Goal: Task Accomplishment & Management: Manage account settings

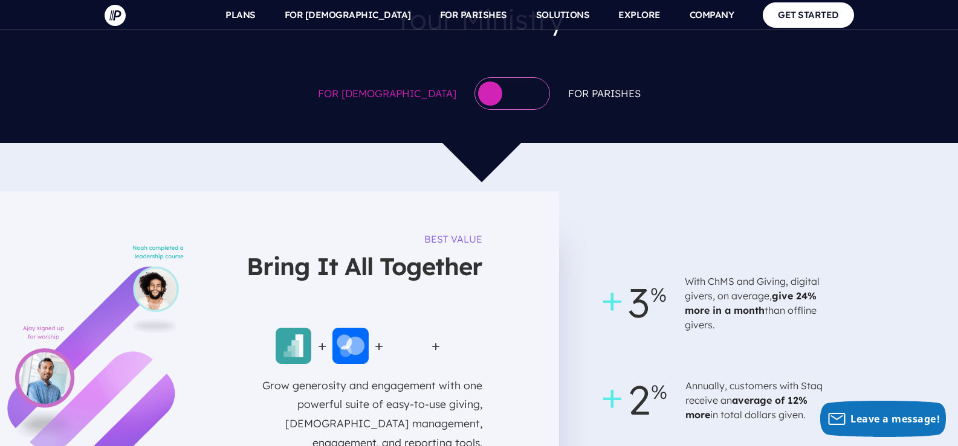
scroll to position [1148, 0]
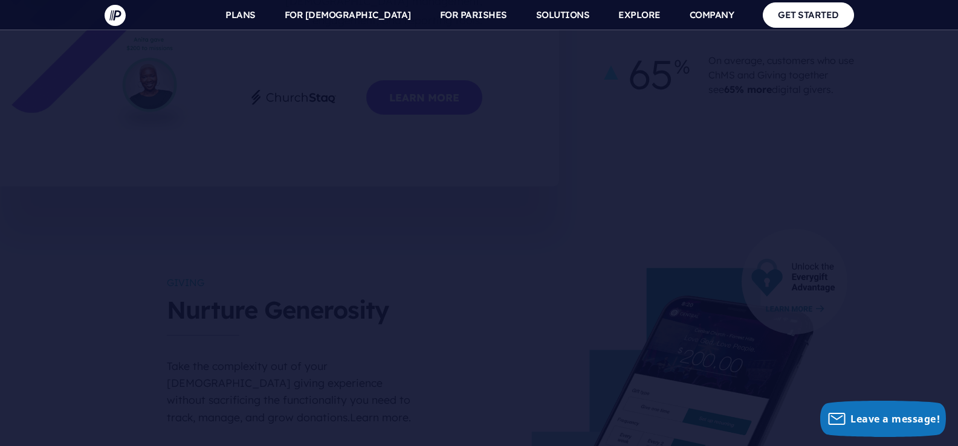
click at [60, 27] on nav "SEARCH SIGN IN" at bounding box center [479, 15] width 958 height 30
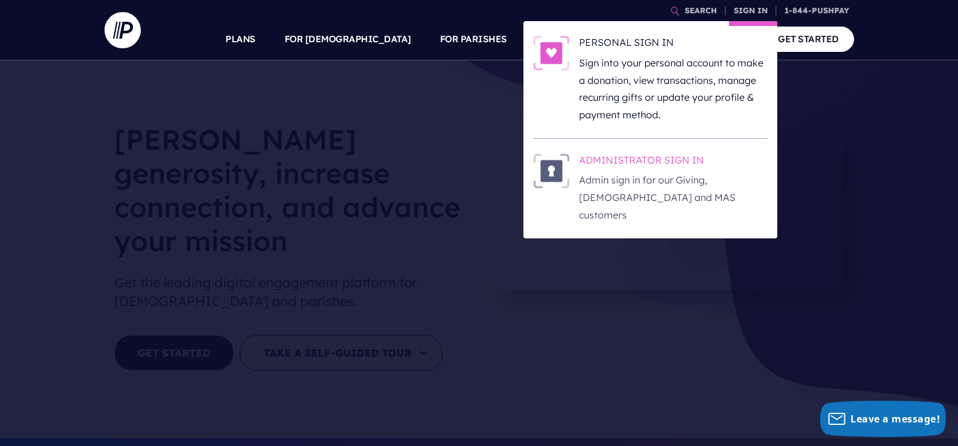
click at [739, 8] on link "SIGN IN" at bounding box center [751, 10] width 44 height 21
click at [610, 189] on p "Admin sign in for our Giving, [DEMOGRAPHIC_DATA] and MAS customers" at bounding box center [673, 198] width 189 height 52
click at [671, 169] on h6 "ADMINISTRATOR SIGN IN" at bounding box center [673, 162] width 189 height 18
click at [674, 171] on h6 "ADMINISTRATOR SIGN IN" at bounding box center [673, 162] width 189 height 18
click at [755, 12] on link "SIGN IN" at bounding box center [751, 10] width 44 height 21
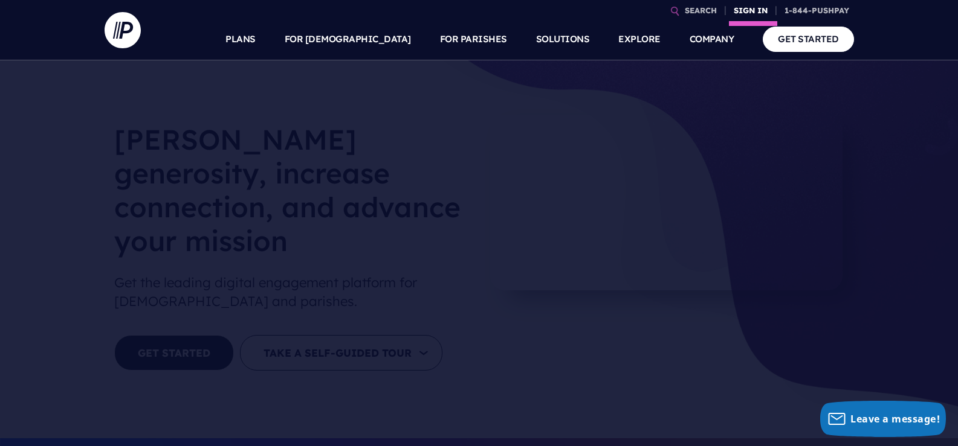
click at [748, 14] on link "SIGN IN" at bounding box center [751, 10] width 44 height 21
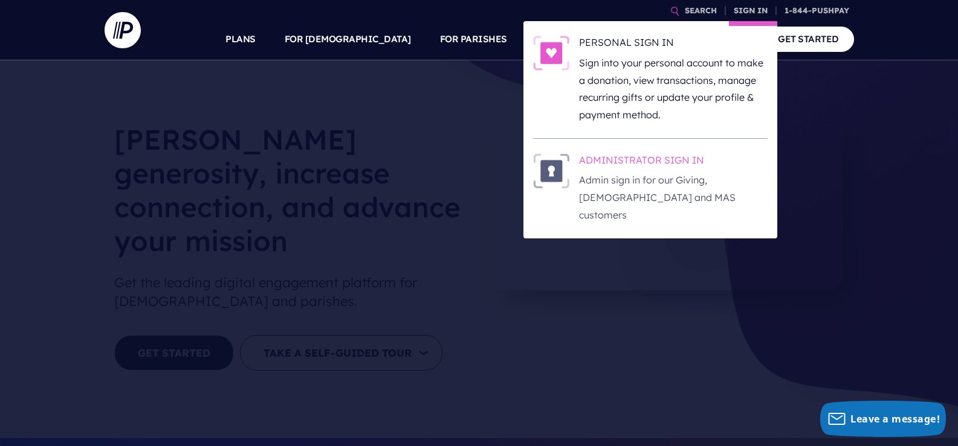
click at [634, 169] on h6 "ADMINISTRATOR SIGN IN" at bounding box center [673, 162] width 189 height 18
